Goal: Transaction & Acquisition: Purchase product/service

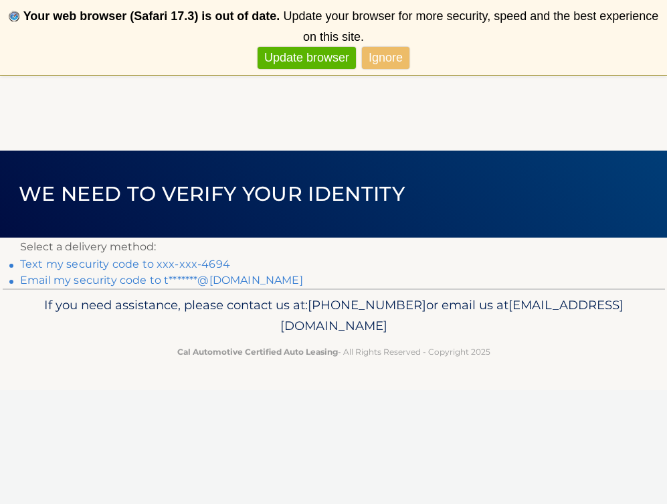
click at [207, 268] on link "Text my security code to xxx-xxx-4694" at bounding box center [125, 264] width 210 height 13
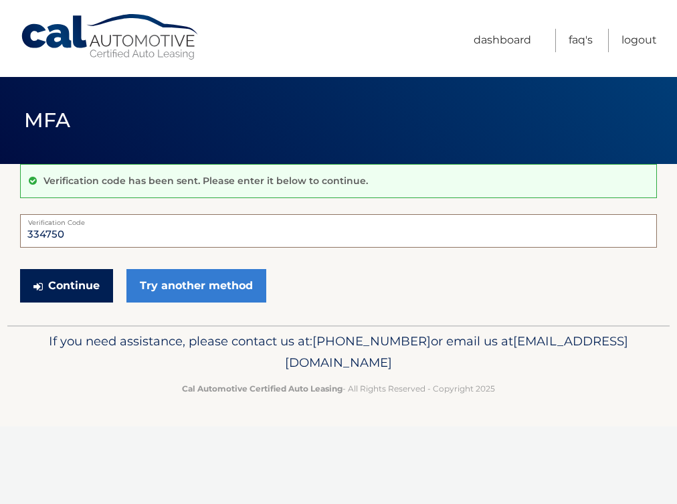
type input "334750"
click at [60, 290] on button "Continue" at bounding box center [66, 285] width 93 height 33
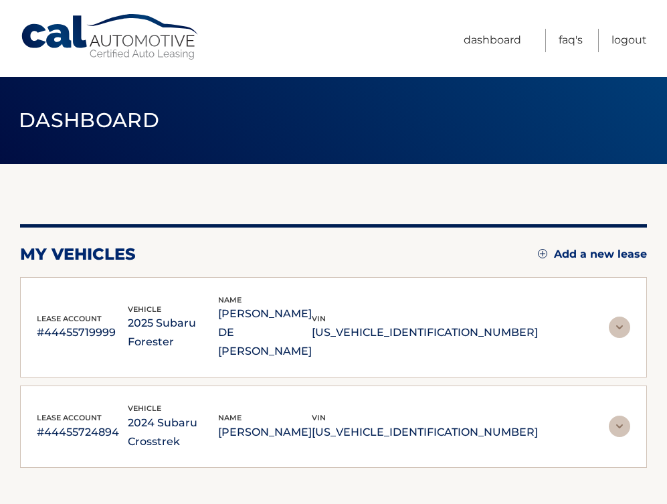
click at [572, 319] on div "lease account #44455719999 vehicle 2025 Subaru Forester name JOSEPH DE MARIO vi…" at bounding box center [334, 328] width 594 height 68
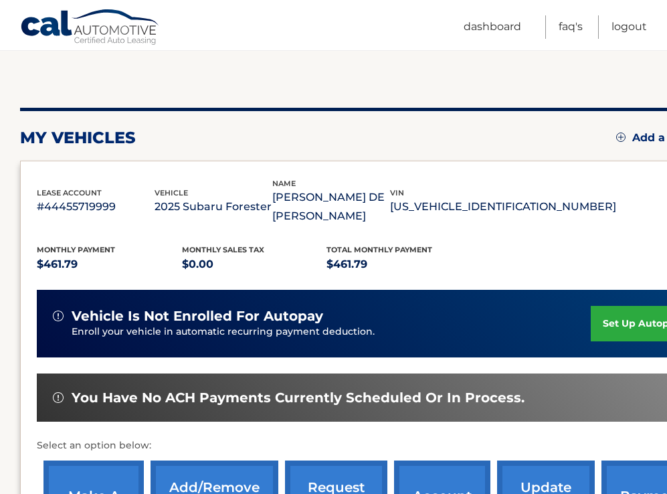
scroll to position [158, 0]
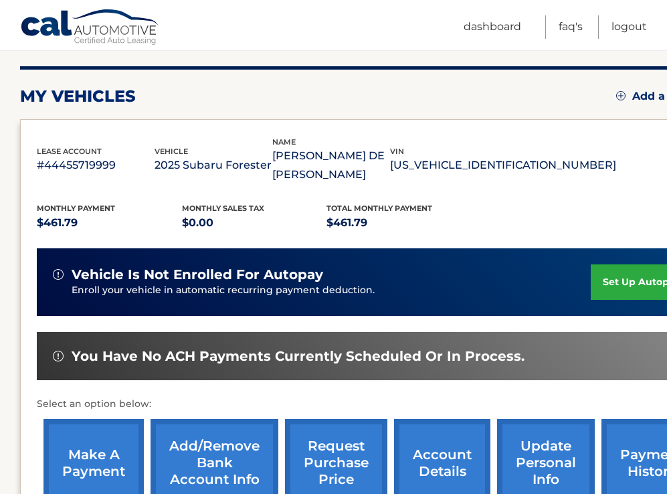
click at [104, 447] on link "make a payment" at bounding box center [94, 463] width 100 height 88
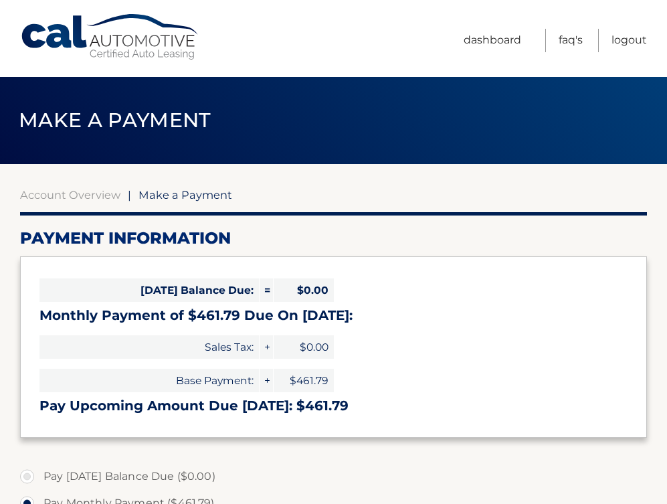
select select "OTY3ZDhmZTAtZjIwNy00ZDUzLTk5YmEtZTAzNDg4NTgyNzU5"
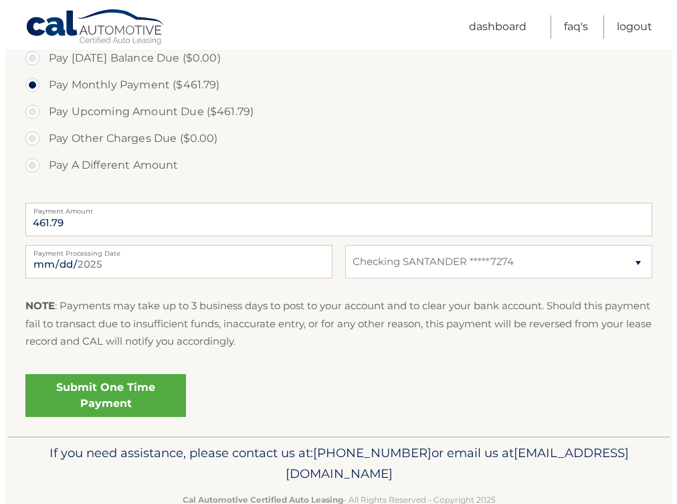
scroll to position [449, 0]
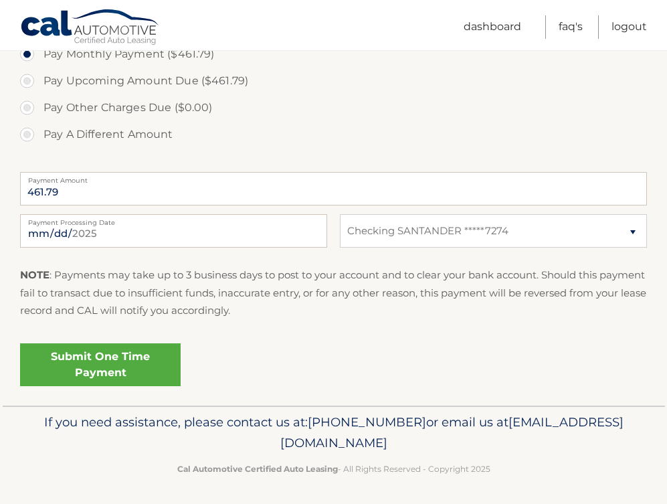
click at [116, 369] on link "Submit One Time Payment" at bounding box center [100, 364] width 161 height 43
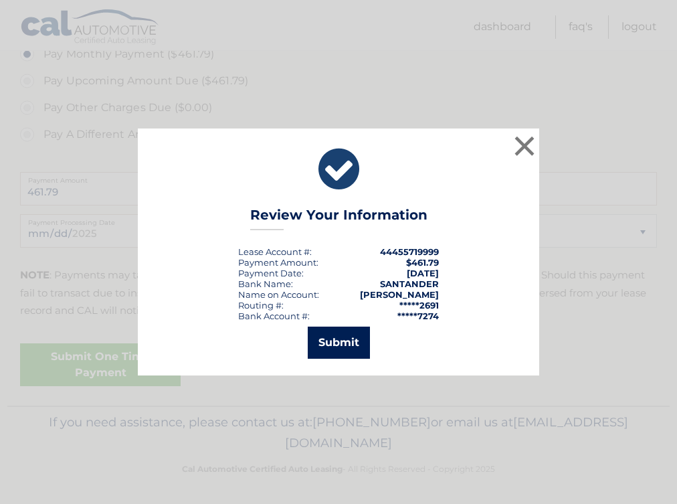
click at [347, 343] on button "Submit" at bounding box center [339, 343] width 62 height 32
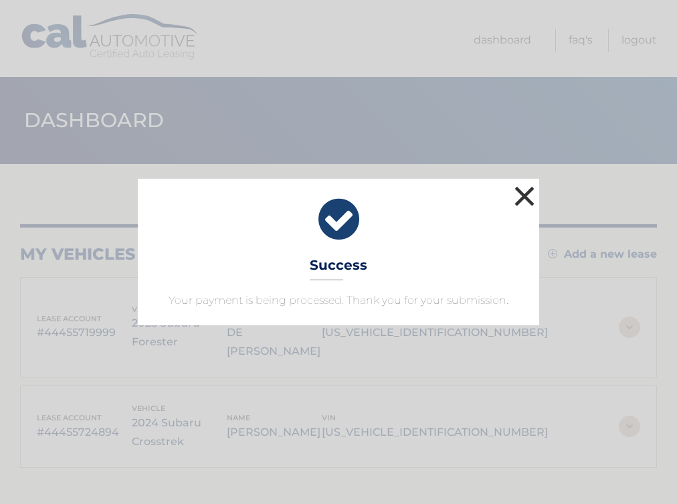
click at [527, 197] on button "×" at bounding box center [524, 196] width 27 height 27
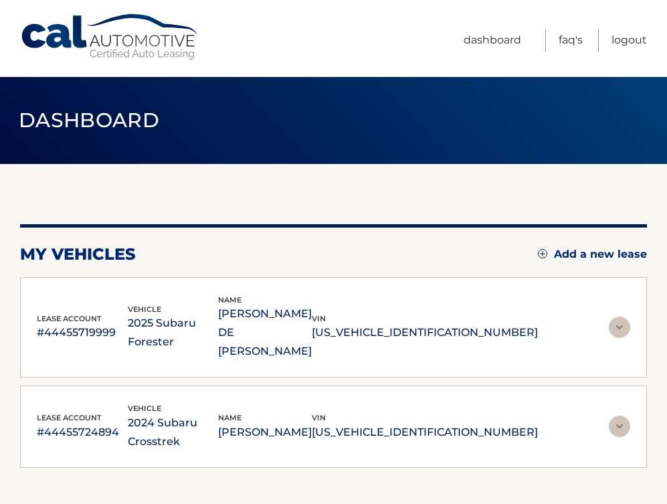
click at [305, 423] on p "[PERSON_NAME]" at bounding box center [265, 432] width 94 height 19
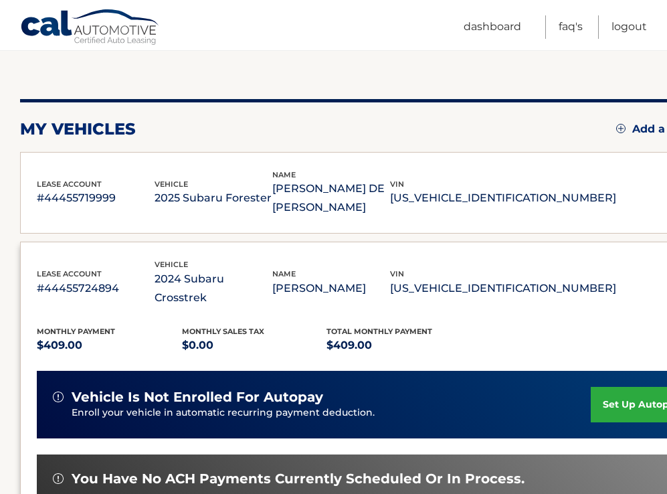
scroll to position [224, 0]
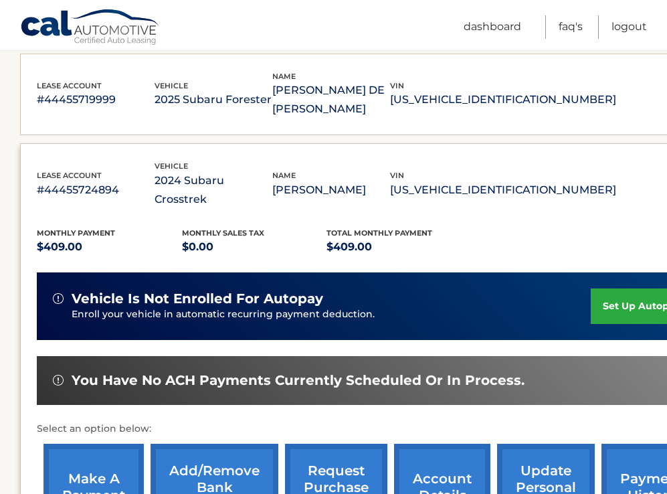
click at [127, 444] on link "make a payment" at bounding box center [94, 488] width 100 height 88
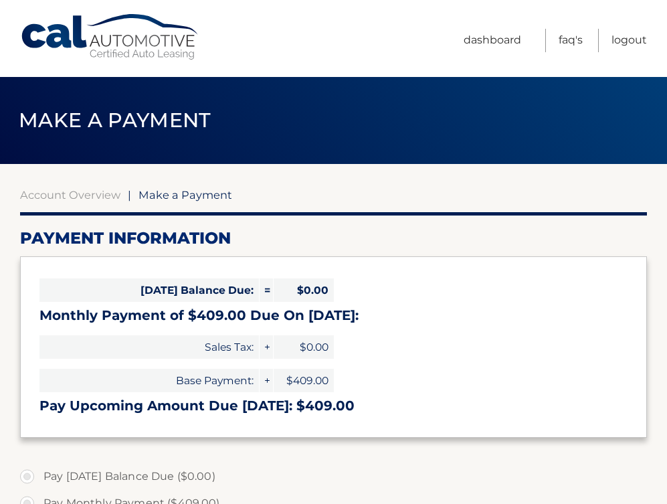
select select "MDVlNjlmYmUtMzE3OS00NWViLTgwY2ItY2Q5MWNhNDRlNTY5"
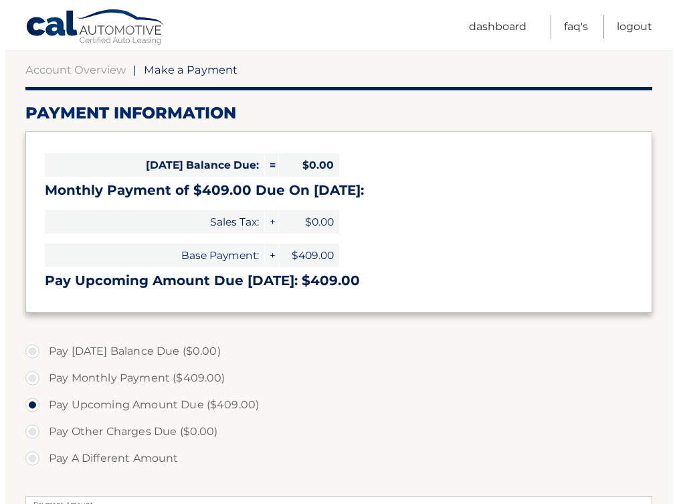
scroll to position [350, 0]
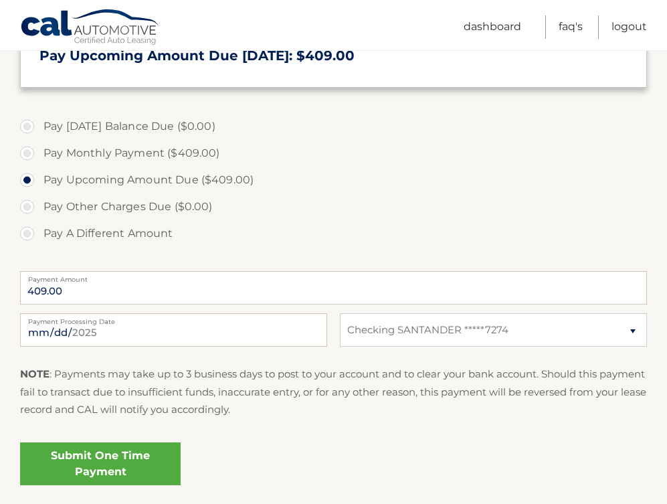
click at [96, 464] on link "Submit One Time Payment" at bounding box center [100, 463] width 161 height 43
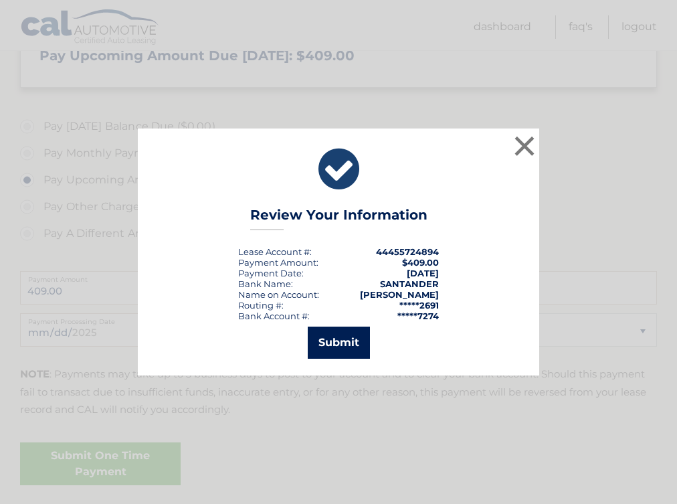
click at [335, 345] on button "Submit" at bounding box center [339, 343] width 62 height 32
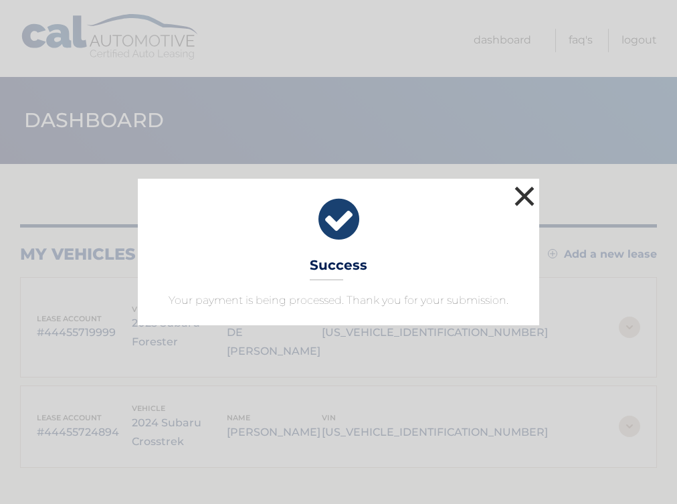
click at [525, 197] on button "×" at bounding box center [524, 196] width 27 height 27
